Goal: Information Seeking & Learning: Learn about a topic

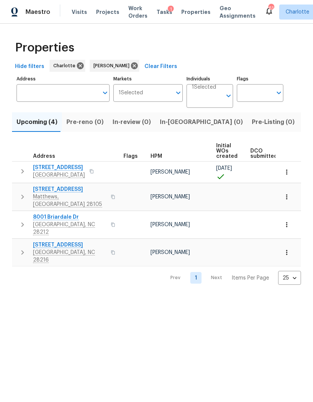
scroll to position [-1, 0]
click at [172, 119] on span "In-reno (0)" at bounding box center [201, 122] width 83 height 11
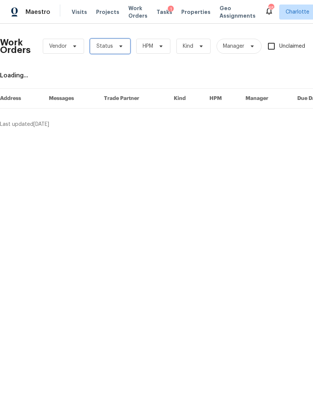
click at [117, 51] on span "Status" at bounding box center [110, 46] width 40 height 15
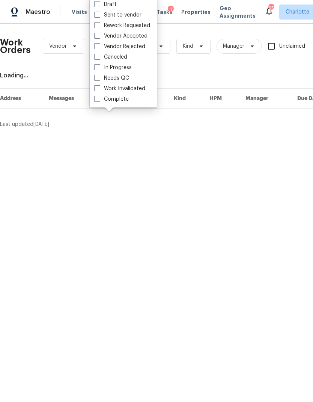
click at [128, 80] on label "Needs QC" at bounding box center [111, 78] width 35 height 8
click at [99, 79] on input "Needs QC" at bounding box center [96, 76] width 5 height 5
checkbox input "true"
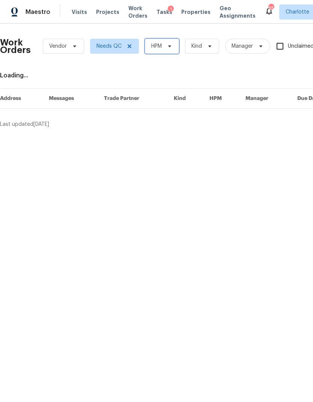
click at [166, 50] on span "HPM" at bounding box center [162, 46] width 34 height 15
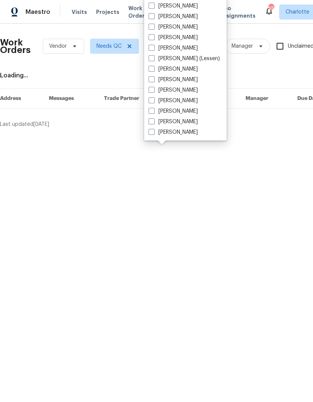
scroll to position [93, 0]
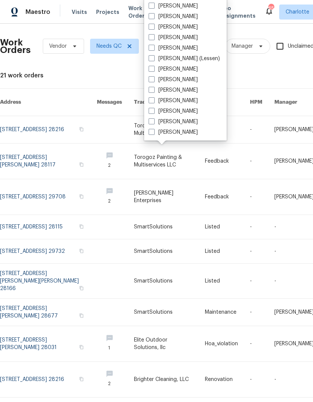
click at [182, 134] on label "[PERSON_NAME]" at bounding box center [173, 133] width 49 height 8
click at [154, 133] on input "[PERSON_NAME]" at bounding box center [151, 131] width 5 height 5
checkbox input "true"
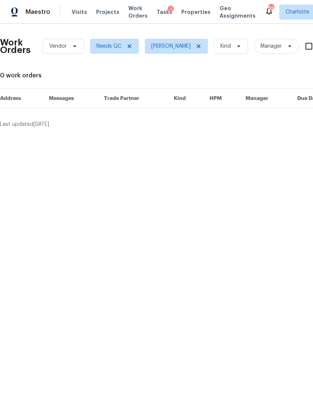
click at [41, 12] on span "Maestro" at bounding box center [38, 12] width 25 height 8
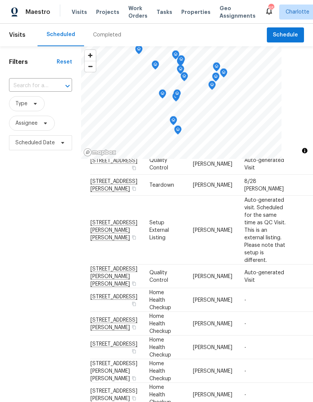
scroll to position [58, 1]
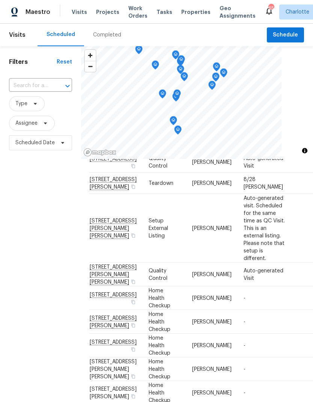
click at [24, 227] on div "Filters Reset ​ Type Assignee Scheduled Date" at bounding box center [40, 263] width 81 height 434
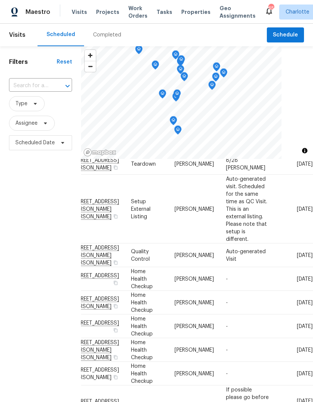
click at [15, 238] on div "Filters Reset ​ Type Assignee Scheduled Date" at bounding box center [40, 263] width 81 height 434
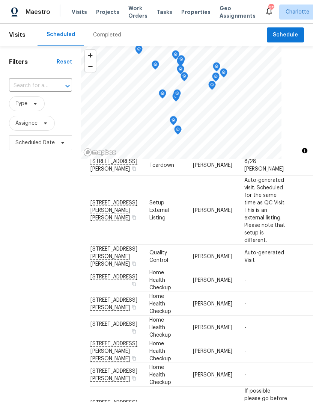
scroll to position [77, 0]
click at [106, 241] on td "2744 Lyndell Way, Lancaster, SC 29720" at bounding box center [116, 210] width 53 height 69
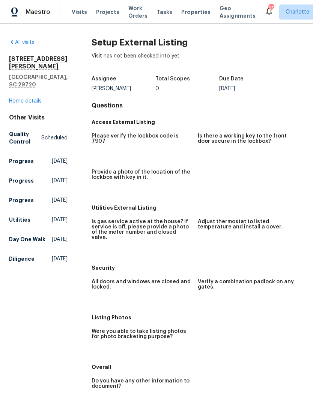
click at [30, 98] on link "Home details" at bounding box center [25, 100] width 33 height 5
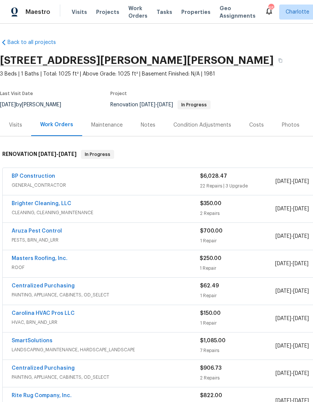
click at [156, 123] on div "Notes" at bounding box center [148, 125] width 33 height 22
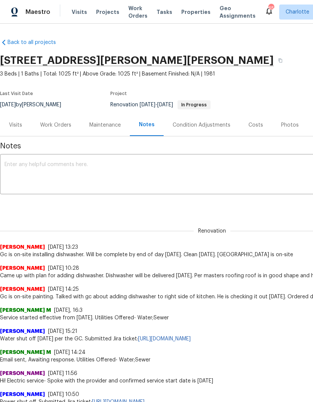
click at [49, 125] on div "Work Orders" at bounding box center [55, 125] width 31 height 8
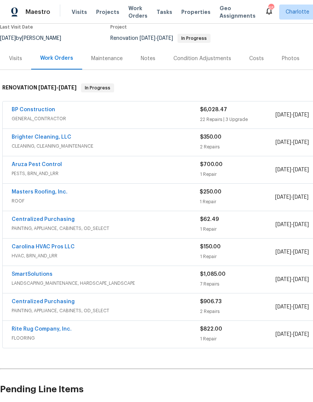
scroll to position [67, 0]
click at [26, 246] on link "Carolina HVAC Pros LLC" at bounding box center [43, 246] width 63 height 5
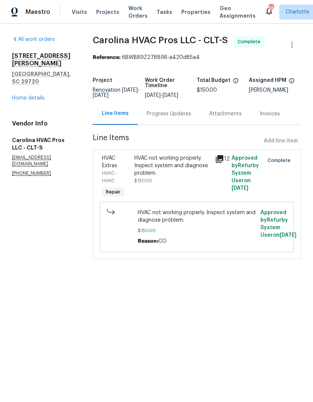
click at [185, 113] on div "Progress Updates" at bounding box center [169, 114] width 44 height 8
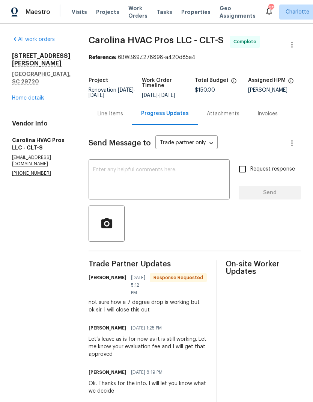
click at [24, 95] on link "Home details" at bounding box center [28, 97] width 33 height 5
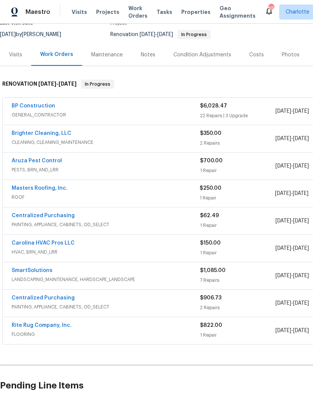
scroll to position [70, 0]
click at [21, 272] on link "SmartSolutions" at bounding box center [32, 270] width 41 height 5
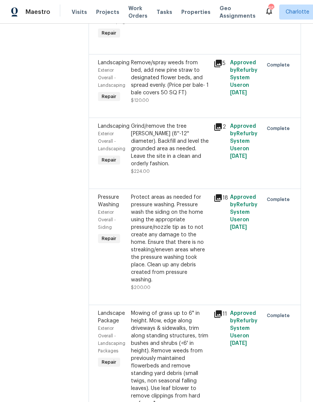
scroll to position [176, 0]
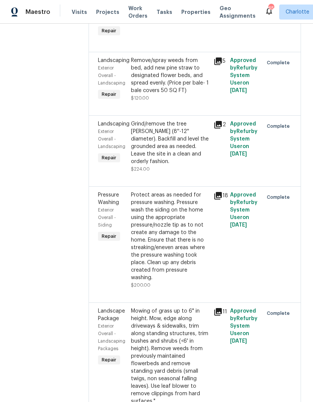
click at [196, 132] on div "Grind/remove the tree stump (8''-12'' diameter). Backfill and level the grounde…" at bounding box center [170, 142] width 78 height 45
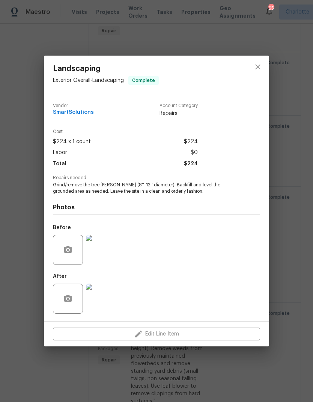
click at [106, 297] on img at bounding box center [101, 299] width 30 height 30
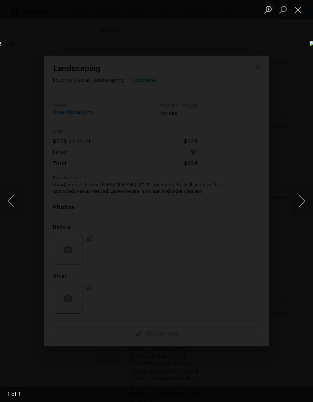
click at [295, 14] on button "Close lightbox" at bounding box center [298, 9] width 15 height 13
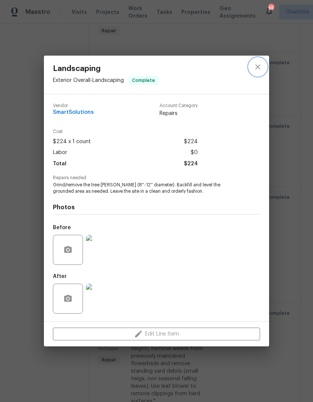
click at [262, 65] on icon "close" at bounding box center [258, 66] width 9 height 9
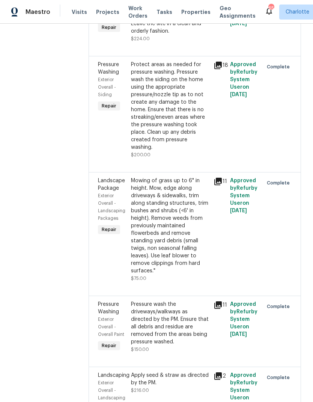
scroll to position [322, 0]
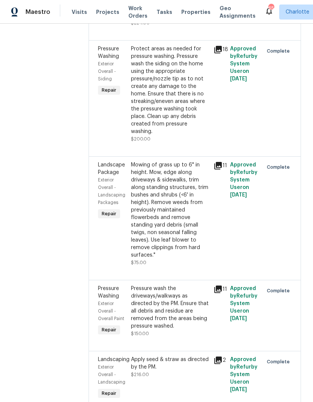
click at [184, 198] on div "Mowing of grass up to 6" in height. Mow, edge along driveways & sidewalks, trim…" at bounding box center [170, 210] width 78 height 98
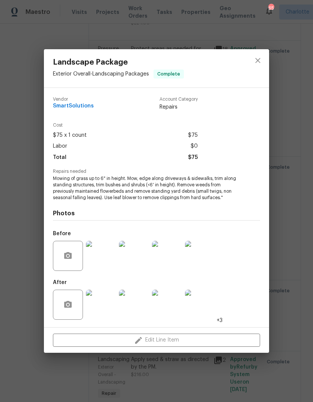
click at [111, 297] on img at bounding box center [101, 305] width 30 height 30
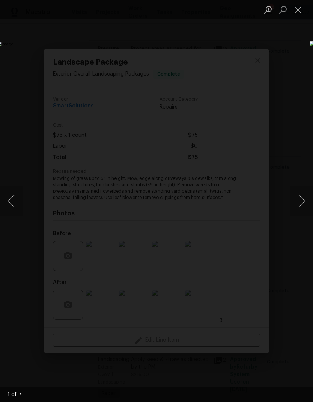
click at [297, 203] on button "Next image" at bounding box center [302, 201] width 23 height 30
click at [298, 202] on button "Next image" at bounding box center [302, 201] width 23 height 30
click at [295, 204] on button "Next image" at bounding box center [302, 201] width 23 height 30
click at [293, 204] on button "Next image" at bounding box center [302, 201] width 23 height 30
click at [292, 201] on button "Next image" at bounding box center [302, 201] width 23 height 30
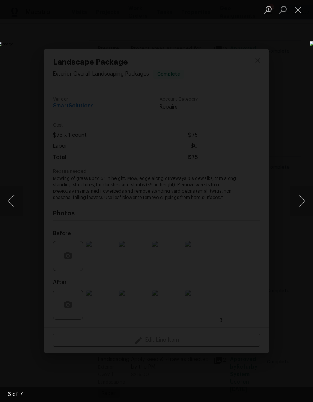
click at [292, 202] on button "Next image" at bounding box center [302, 201] width 23 height 30
click at [295, 204] on button "Next image" at bounding box center [302, 201] width 23 height 30
click at [17, 201] on button "Previous image" at bounding box center [11, 201] width 23 height 30
click at [300, 200] on button "Next image" at bounding box center [302, 201] width 23 height 30
click at [303, 198] on button "Next image" at bounding box center [302, 201] width 23 height 30
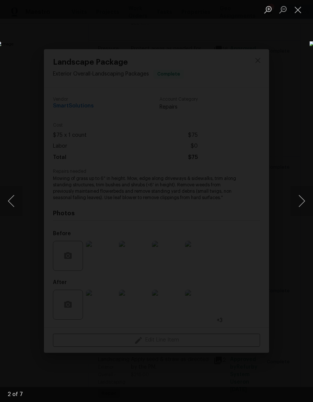
click at [299, 200] on button "Next image" at bounding box center [302, 201] width 23 height 30
click at [300, 200] on button "Next image" at bounding box center [302, 201] width 23 height 30
click at [300, 12] on button "Close lightbox" at bounding box center [298, 9] width 15 height 13
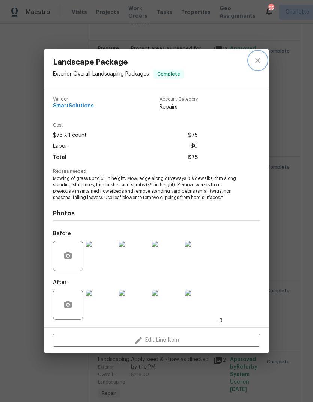
click at [262, 64] on icon "close" at bounding box center [258, 60] width 9 height 9
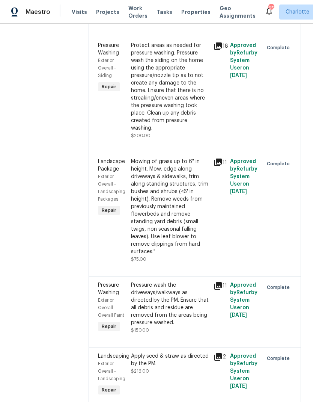
scroll to position [325, 0]
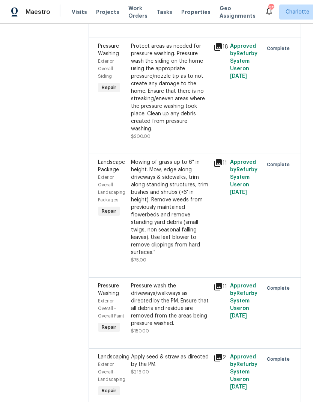
click at [190, 302] on div "Pressure wash the driveways/walkways as directed by the PM. Ensure that all deb…" at bounding box center [170, 304] width 78 height 45
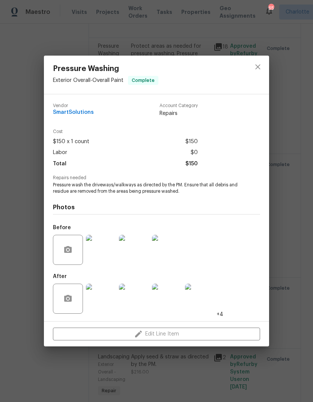
click at [104, 304] on img at bounding box center [101, 299] width 30 height 30
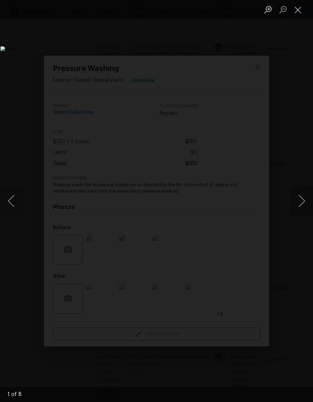
click at [299, 194] on button "Next image" at bounding box center [302, 201] width 23 height 30
click at [299, 198] on button "Next image" at bounding box center [302, 201] width 23 height 30
click at [299, 201] on button "Next image" at bounding box center [302, 201] width 23 height 30
click at [300, 203] on button "Next image" at bounding box center [302, 201] width 23 height 30
click at [301, 200] on button "Next image" at bounding box center [302, 201] width 23 height 30
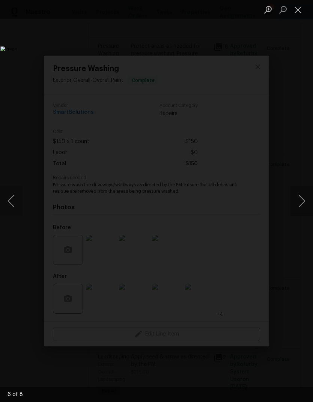
click at [301, 199] on button "Next image" at bounding box center [302, 201] width 23 height 30
click at [301, 197] on button "Next image" at bounding box center [302, 201] width 23 height 30
click at [302, 197] on button "Next image" at bounding box center [302, 201] width 23 height 30
click at [297, 9] on button "Close lightbox" at bounding box center [298, 9] width 15 height 13
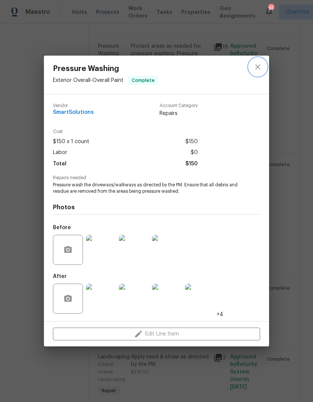
click at [258, 72] on button "close" at bounding box center [258, 67] width 18 height 18
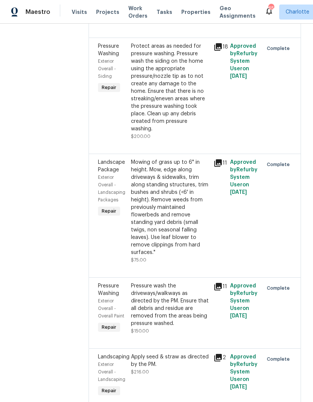
click at [201, 355] on div "Apply seed & straw as directed by the PM." at bounding box center [170, 360] width 78 height 15
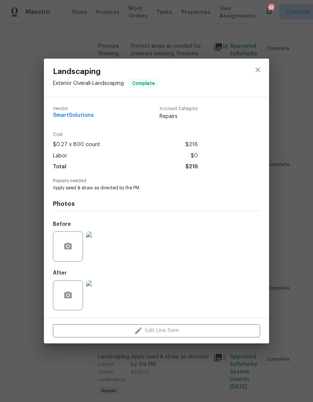
click at [105, 252] on img at bounding box center [101, 246] width 30 height 30
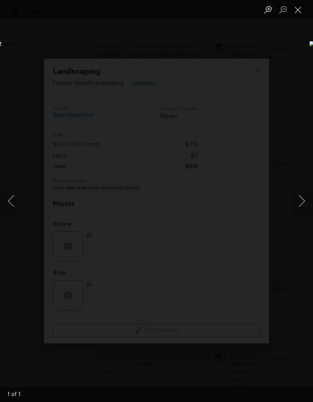
click at [297, 16] on button "Close lightbox" at bounding box center [298, 9] width 15 height 13
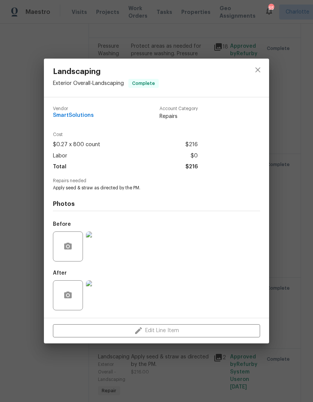
click at [108, 292] on img at bounding box center [101, 295] width 30 height 30
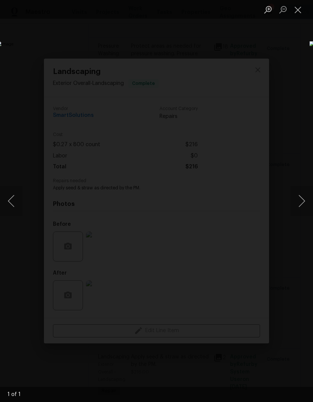
click at [301, 15] on button "Close lightbox" at bounding box center [298, 9] width 15 height 13
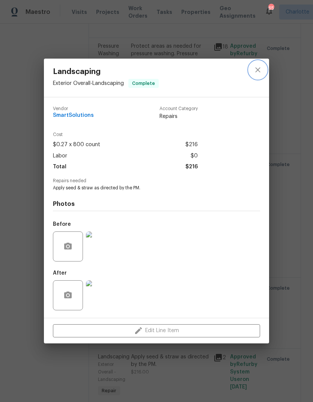
click at [256, 77] on button "close" at bounding box center [258, 70] width 18 height 18
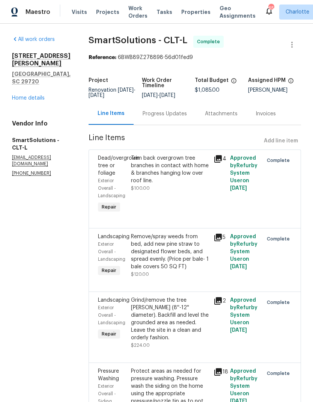
scroll to position [0, 0]
click at [23, 95] on link "Home details" at bounding box center [28, 97] width 33 height 5
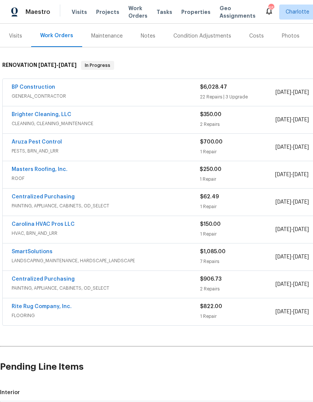
scroll to position [89, 0]
click at [25, 86] on link "BP Construction" at bounding box center [34, 87] width 44 height 5
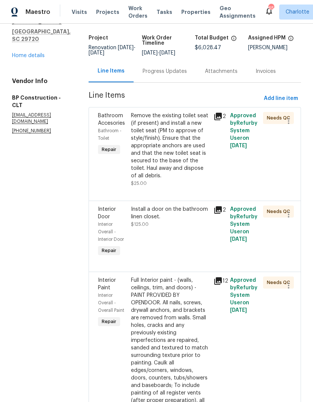
scroll to position [46, 0]
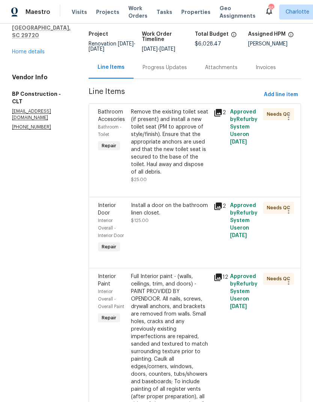
click at [187, 134] on div "Remove the existing toilet seat (if present) and install a new toilet seat (PM …" at bounding box center [170, 142] width 78 height 68
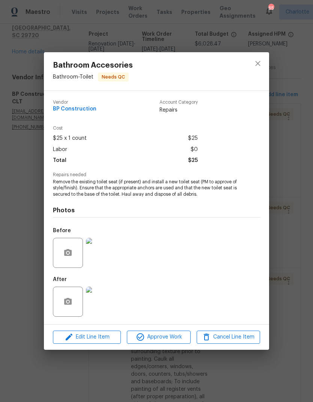
click at [106, 261] on img at bounding box center [101, 253] width 30 height 30
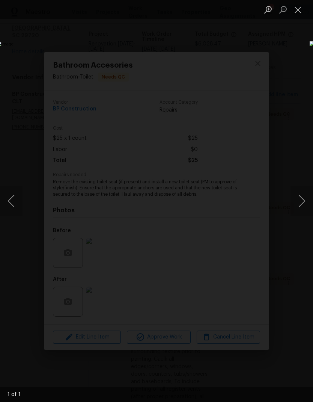
click at [295, 15] on button "Close lightbox" at bounding box center [298, 9] width 15 height 13
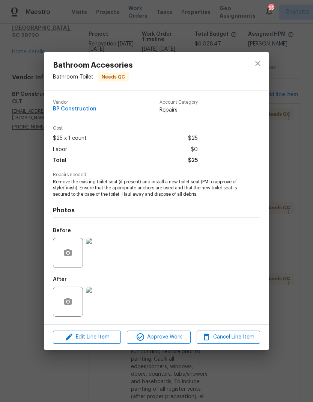
click at [109, 295] on img at bounding box center [101, 302] width 30 height 30
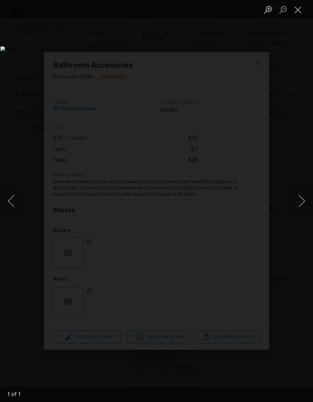
click at [295, 15] on button "Close lightbox" at bounding box center [298, 9] width 15 height 13
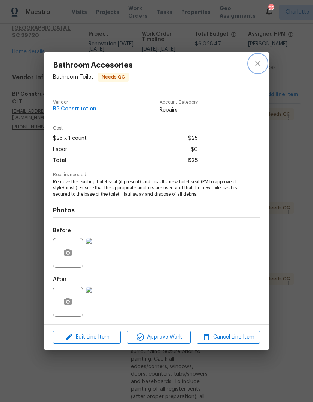
click at [259, 69] on button "close" at bounding box center [258, 63] width 18 height 18
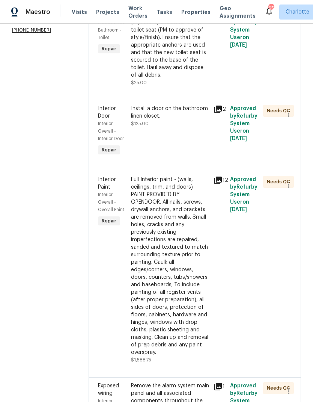
scroll to position [153, 0]
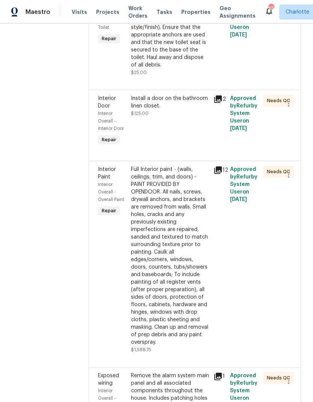
click at [188, 111] on div "Install a door on the bathroom linen closet. $125.00" at bounding box center [170, 106] width 78 height 23
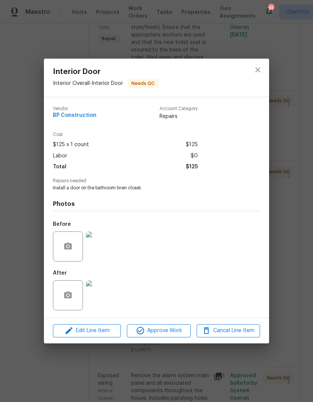
click at [106, 301] on img at bounding box center [101, 295] width 30 height 30
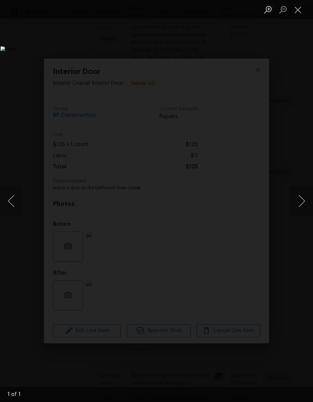
click at [242, 46] on img "Lightbox" at bounding box center [120, 200] width 241 height 309
click at [298, 15] on button "Close lightbox" at bounding box center [298, 9] width 15 height 13
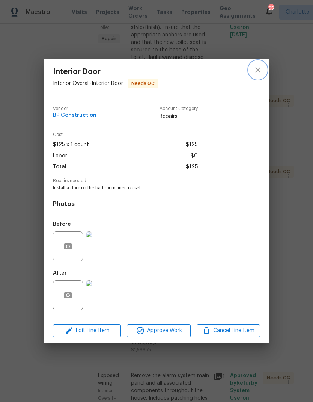
click at [259, 74] on button "close" at bounding box center [258, 70] width 18 height 18
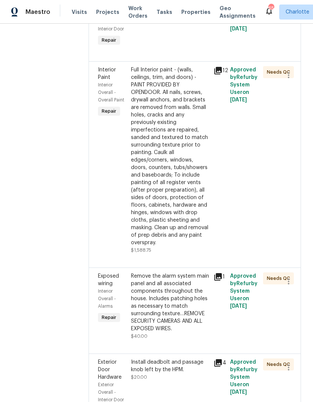
scroll to position [253, 0]
click at [181, 114] on div "Full Interior paint - (walls, ceilings, trim, and doors) - PAINT PROVIDED BY OP…" at bounding box center [170, 156] width 78 height 180
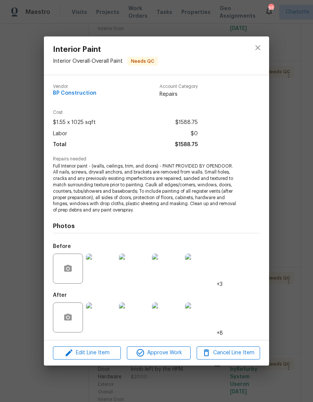
click at [106, 319] on img at bounding box center [101, 318] width 30 height 30
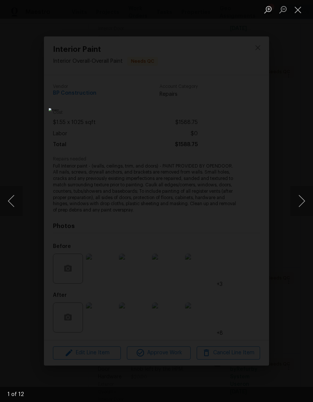
click at [301, 207] on button "Next image" at bounding box center [302, 201] width 23 height 30
click at [297, 205] on button "Next image" at bounding box center [302, 201] width 23 height 30
click at [295, 203] on button "Next image" at bounding box center [302, 201] width 23 height 30
click at [295, 204] on button "Next image" at bounding box center [302, 201] width 23 height 30
click at [292, 209] on button "Next image" at bounding box center [302, 201] width 23 height 30
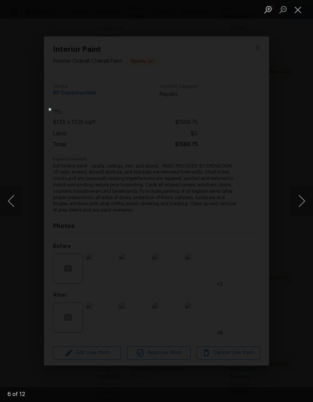
click at [291, 210] on button "Next image" at bounding box center [302, 201] width 23 height 30
click at [294, 209] on button "Next image" at bounding box center [302, 201] width 23 height 30
click at [296, 204] on button "Next image" at bounding box center [302, 201] width 23 height 30
click at [296, 207] on button "Next image" at bounding box center [302, 201] width 23 height 30
click at [298, 206] on button "Next image" at bounding box center [302, 201] width 23 height 30
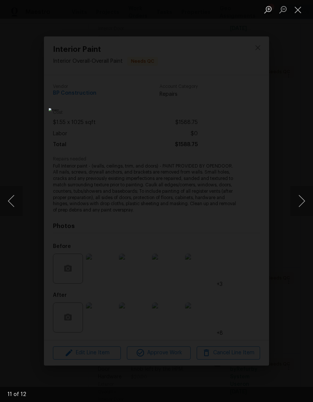
click at [296, 209] on button "Next image" at bounding box center [302, 201] width 23 height 30
click at [294, 15] on button "Close lightbox" at bounding box center [298, 9] width 15 height 13
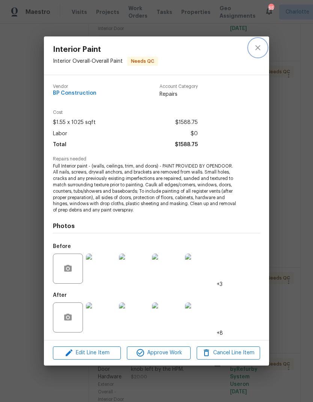
click at [259, 50] on icon "close" at bounding box center [258, 47] width 9 height 9
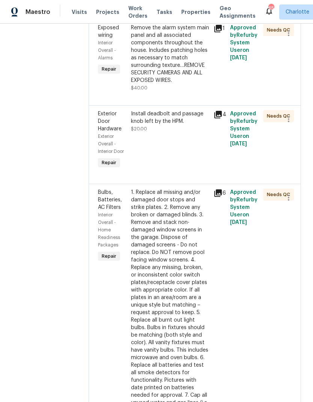
scroll to position [514, 0]
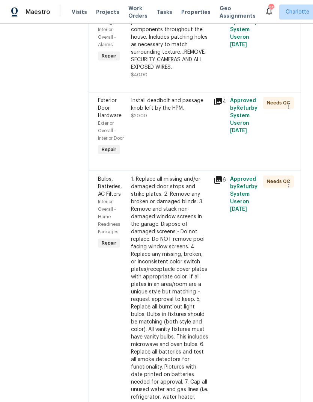
click at [176, 98] on div "Install deadbolt and passage knob left by the HPM." at bounding box center [170, 104] width 78 height 15
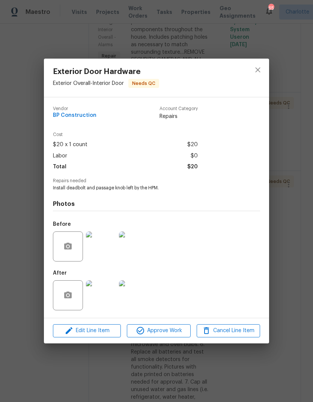
click at [106, 298] on img at bounding box center [101, 295] width 30 height 30
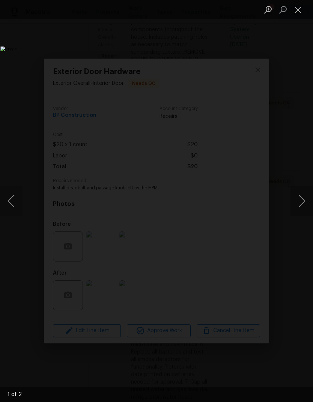
click at [298, 206] on button "Next image" at bounding box center [302, 201] width 23 height 30
click at [300, 210] on button "Next image" at bounding box center [302, 201] width 23 height 30
click at [242, 46] on img "Lightbox" at bounding box center [120, 200] width 241 height 309
click at [299, 15] on button "Close lightbox" at bounding box center [298, 9] width 15 height 13
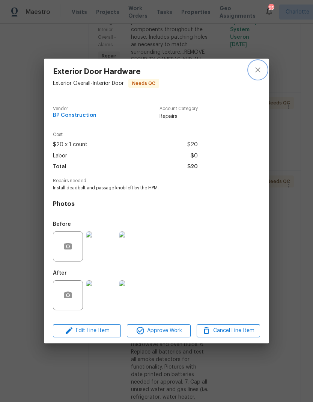
click at [262, 70] on icon "close" at bounding box center [258, 69] width 9 height 9
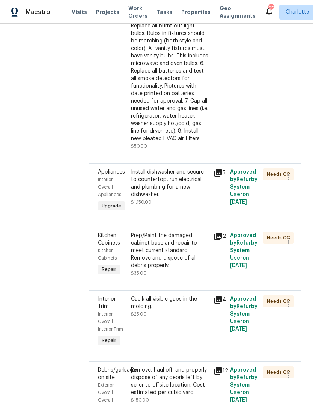
scroll to position [799, 0]
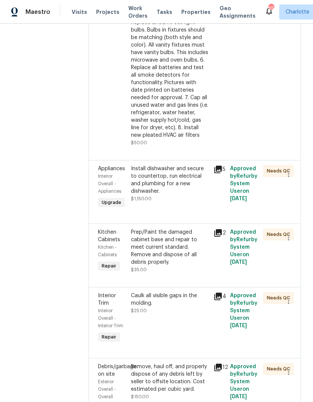
click at [188, 165] on div "Install dishwasher and secure to countertop, run electrical and plumbing for a …" at bounding box center [170, 180] width 78 height 30
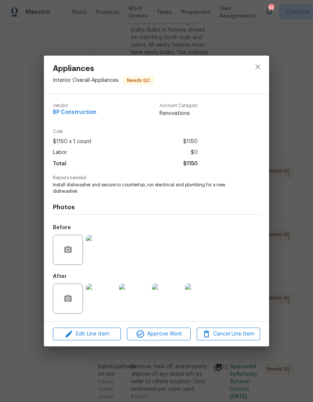
click at [103, 297] on img at bounding box center [101, 299] width 30 height 30
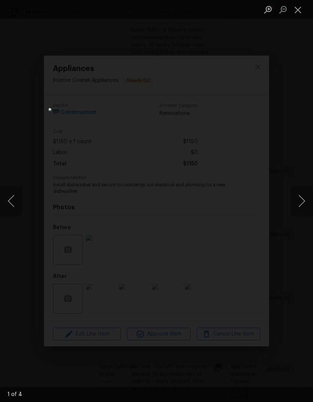
click at [295, 199] on button "Next image" at bounding box center [302, 201] width 23 height 30
click at [302, 197] on button "Next image" at bounding box center [302, 201] width 23 height 30
click at [299, 203] on button "Next image" at bounding box center [302, 201] width 23 height 30
click at [296, 207] on button "Next image" at bounding box center [302, 201] width 23 height 30
click at [296, 205] on button "Next image" at bounding box center [302, 201] width 23 height 30
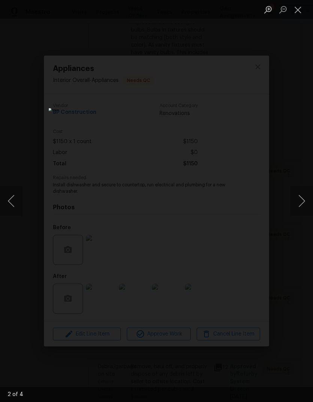
click at [300, 13] on button "Close lightbox" at bounding box center [298, 9] width 15 height 13
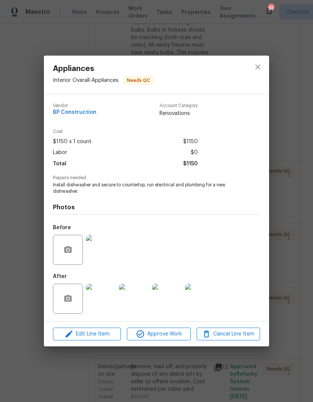
click at [104, 247] on img at bounding box center [101, 250] width 30 height 30
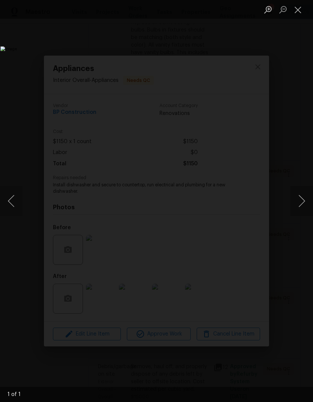
click at [296, 14] on button "Close lightbox" at bounding box center [298, 9] width 15 height 13
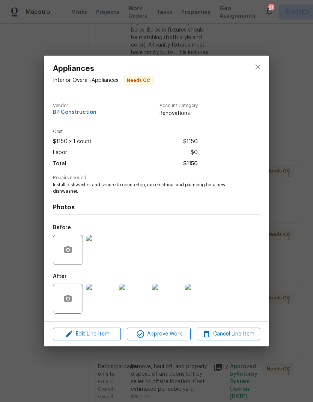
click at [107, 295] on img at bounding box center [101, 299] width 30 height 30
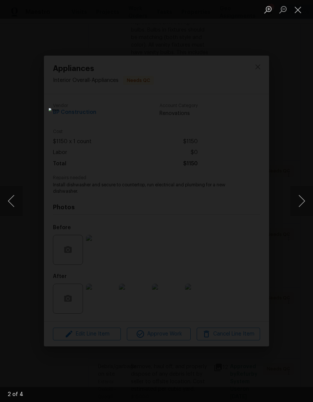
click at [292, 15] on button "Close lightbox" at bounding box center [298, 9] width 15 height 13
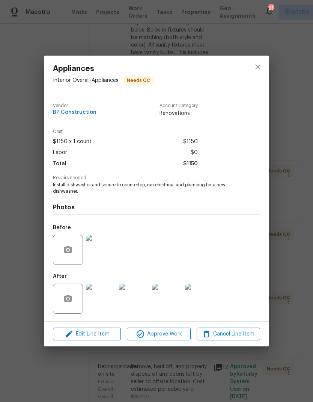
click at [109, 262] on img at bounding box center [101, 250] width 30 height 30
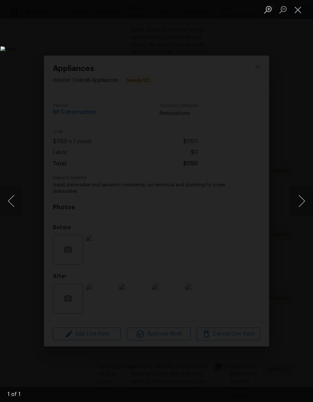
click at [298, 11] on button "Close lightbox" at bounding box center [298, 9] width 15 height 13
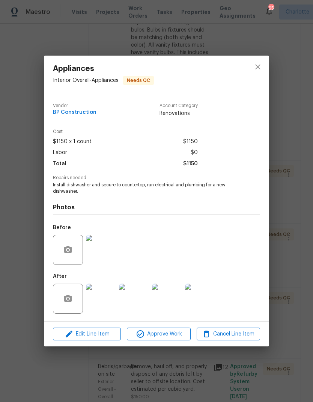
click at [108, 297] on img at bounding box center [101, 299] width 30 height 30
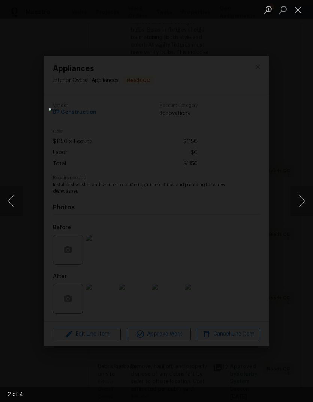
click at [298, 16] on button "Close lightbox" at bounding box center [298, 9] width 15 height 13
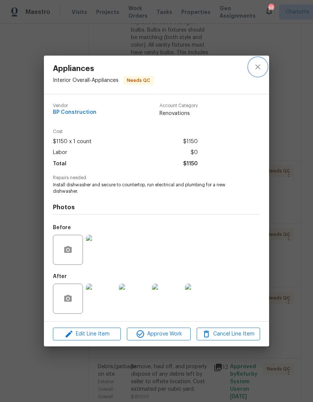
click at [256, 71] on button "close" at bounding box center [258, 67] width 18 height 18
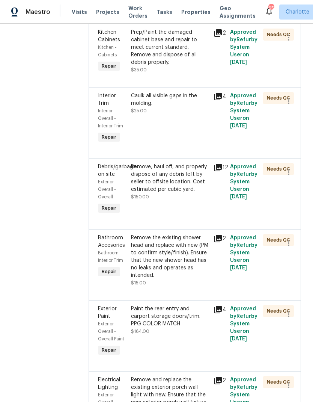
scroll to position [1010, 0]
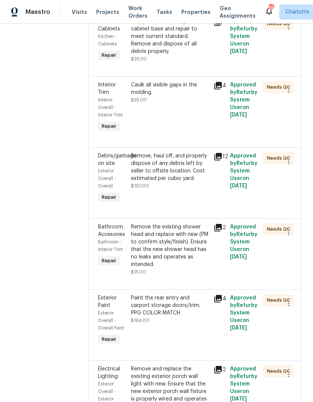
click at [184, 81] on div "Caulk all visible gaps in the molding." at bounding box center [170, 88] width 78 height 15
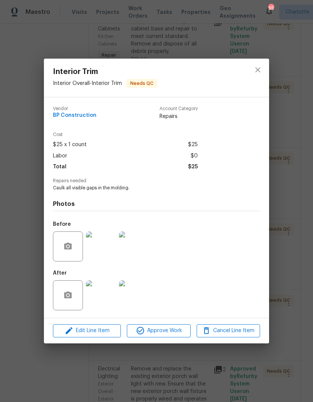
click at [106, 297] on img at bounding box center [101, 295] width 30 height 30
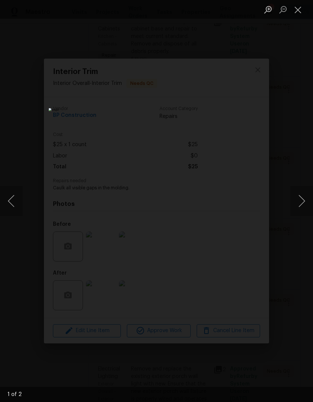
click at [296, 200] on button "Next image" at bounding box center [302, 201] width 23 height 30
click at [297, 211] on button "Next image" at bounding box center [302, 201] width 23 height 30
click at [298, 209] on button "Next image" at bounding box center [302, 201] width 23 height 30
click at [297, 14] on button "Close lightbox" at bounding box center [298, 9] width 15 height 13
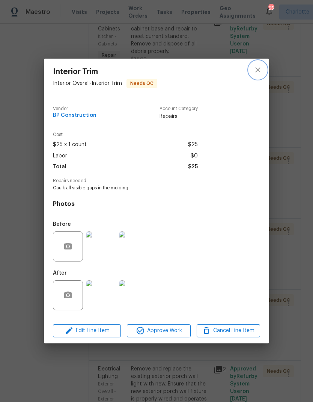
click at [257, 74] on button "close" at bounding box center [258, 70] width 18 height 18
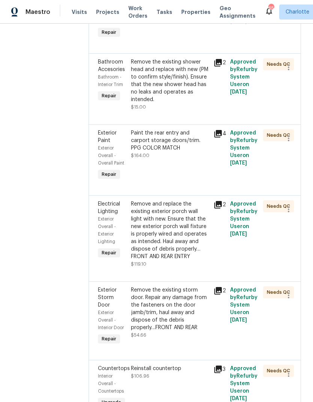
scroll to position [1177, 0]
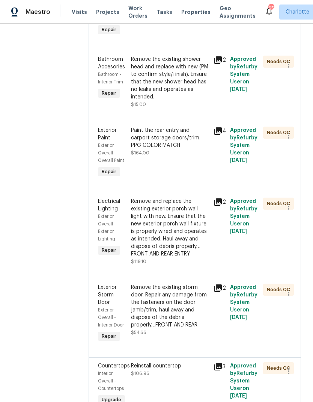
click at [194, 127] on div "Paint the rear entry and carport storage doors/trim. PPG COLOR MATCH" at bounding box center [170, 138] width 78 height 23
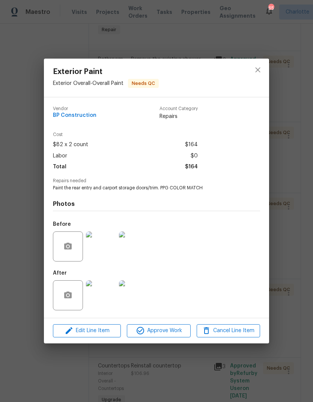
click at [106, 298] on img at bounding box center [101, 295] width 30 height 30
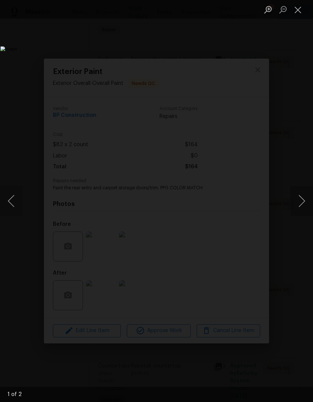
click at [298, 204] on button "Next image" at bounding box center [302, 201] width 23 height 30
click at [300, 206] on button "Next image" at bounding box center [302, 201] width 23 height 30
click at [297, 14] on button "Close lightbox" at bounding box center [298, 9] width 15 height 13
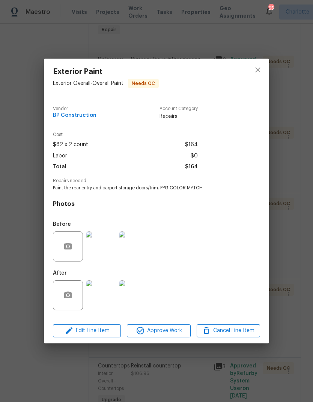
click at [110, 242] on img at bounding box center [101, 246] width 30 height 30
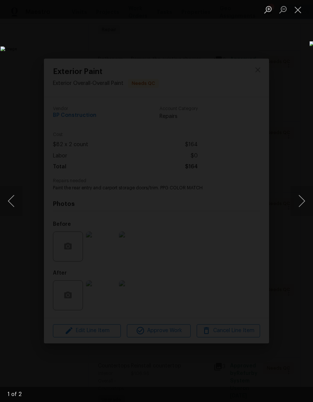
click at [295, 210] on button "Next image" at bounding box center [302, 201] width 23 height 30
click at [299, 15] on button "Close lightbox" at bounding box center [298, 9] width 15 height 13
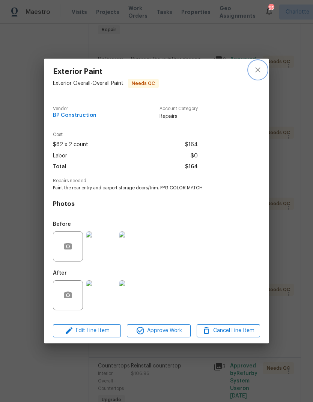
click at [255, 74] on button "close" at bounding box center [258, 70] width 18 height 18
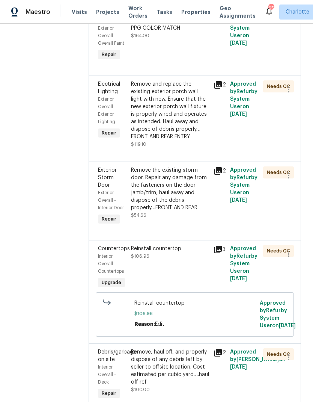
scroll to position [1304, 0]
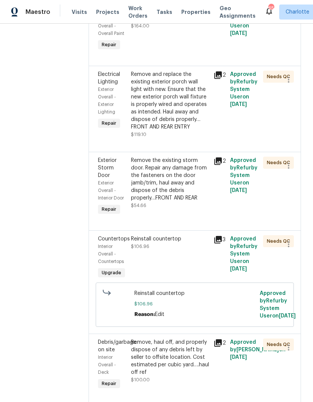
click at [186, 71] on div "Remove and replace the existing exterior porch wall light with new. Ensure that…" at bounding box center [170, 101] width 78 height 60
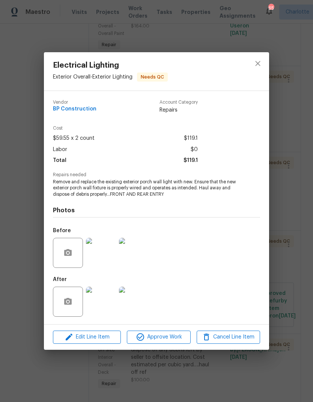
click at [103, 299] on img at bounding box center [101, 302] width 30 height 30
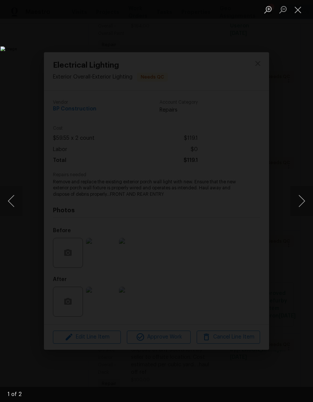
click at [295, 202] on button "Next image" at bounding box center [302, 201] width 23 height 30
click at [298, 205] on button "Next image" at bounding box center [302, 201] width 23 height 30
click at [296, 15] on button "Close lightbox" at bounding box center [298, 9] width 15 height 13
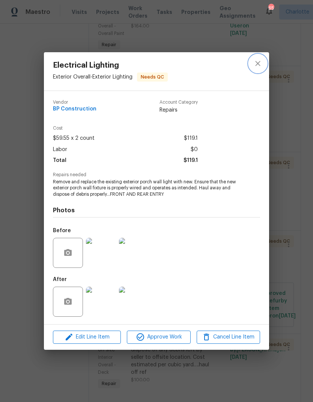
click at [258, 64] on icon "close" at bounding box center [258, 63] width 5 height 5
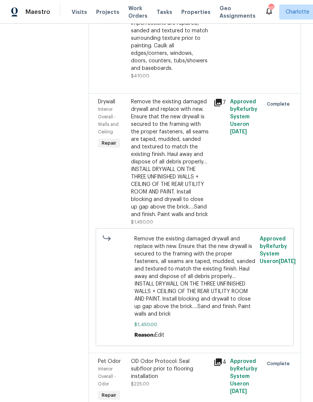
scroll to position [1819, 0]
click at [179, 105] on div "Remove the existing damaged drywall and replace with new. Ensure that the new d…" at bounding box center [170, 158] width 78 height 120
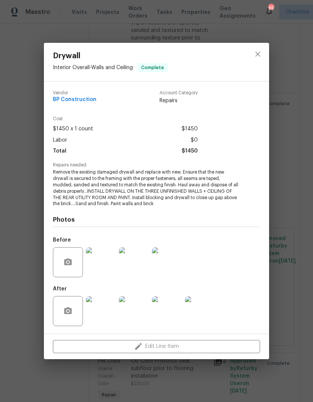
click at [99, 312] on img at bounding box center [101, 311] width 30 height 30
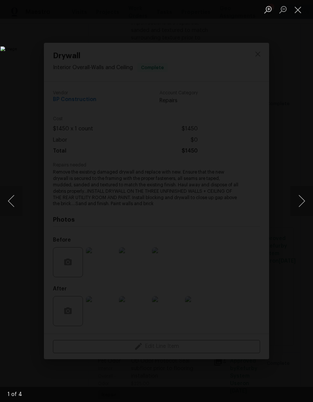
click at [298, 201] on button "Next image" at bounding box center [302, 201] width 23 height 30
click at [301, 200] on button "Next image" at bounding box center [302, 201] width 23 height 30
click at [301, 203] on button "Next image" at bounding box center [302, 201] width 23 height 30
click at [298, 206] on button "Next image" at bounding box center [302, 201] width 23 height 30
click at [298, 204] on button "Next image" at bounding box center [302, 201] width 23 height 30
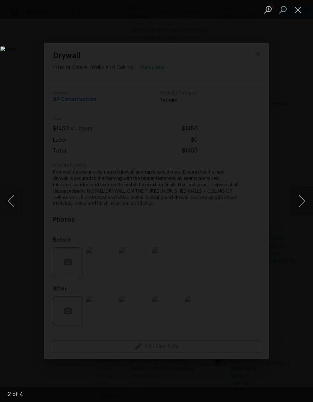
click at [297, 205] on button "Next image" at bounding box center [302, 201] width 23 height 30
click at [242, 46] on img "Lightbox" at bounding box center [120, 200] width 241 height 309
click at [297, 14] on button "Close lightbox" at bounding box center [298, 9] width 15 height 13
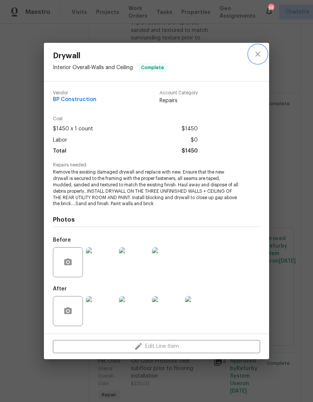
click at [260, 57] on icon "close" at bounding box center [258, 54] width 9 height 9
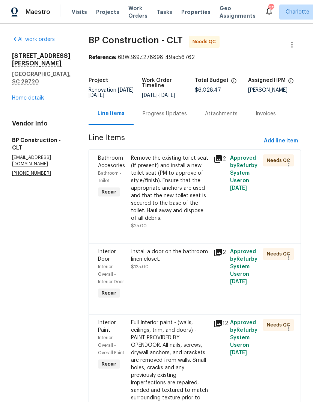
scroll to position [0, 0]
click at [41, 11] on span "Maestro" at bounding box center [38, 12] width 25 height 8
